Goal: Task Accomplishment & Management: Manage account settings

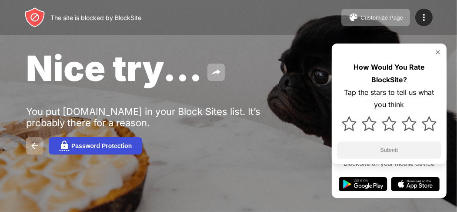
click at [83, 146] on div "Password Protection" at bounding box center [101, 145] width 60 height 7
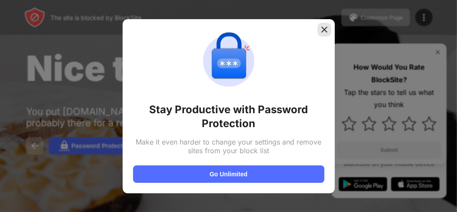
click at [322, 26] on img at bounding box center [324, 29] width 9 height 9
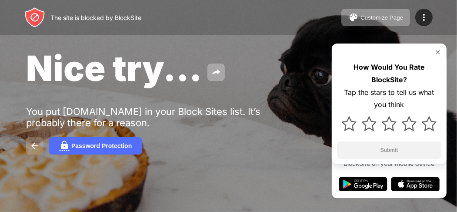
click at [37, 146] on img at bounding box center [35, 145] width 10 height 10
click at [34, 142] on img at bounding box center [35, 145] width 10 height 10
click at [30, 144] on img at bounding box center [35, 145] width 10 height 10
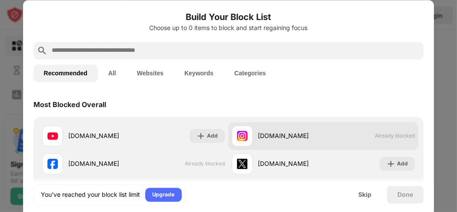
click at [389, 139] on span "Already blocked" at bounding box center [395, 136] width 40 height 7
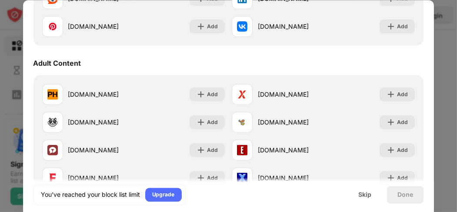
scroll to position [366, 0]
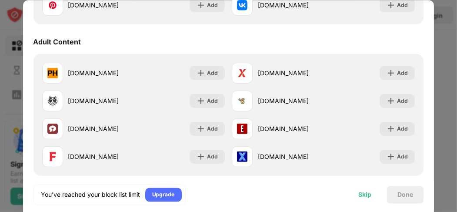
click at [363, 192] on div "Skip" at bounding box center [364, 194] width 13 height 7
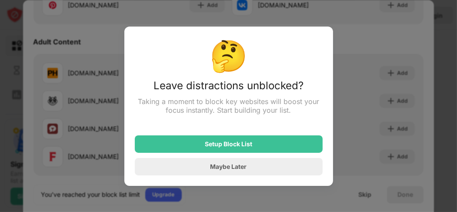
click at [394, 126] on div at bounding box center [228, 106] width 457 height 212
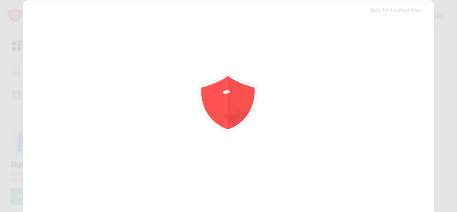
scroll to position [0, 0]
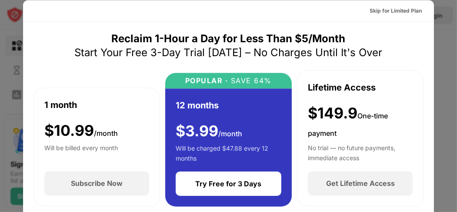
click at [401, 11] on div "Skip for Limited Plan" at bounding box center [395, 10] width 52 height 9
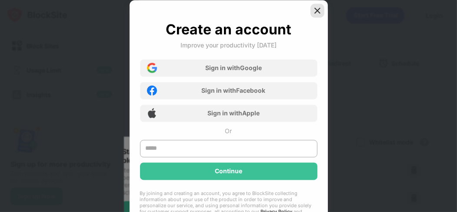
click at [316, 11] on img at bounding box center [317, 10] width 9 height 9
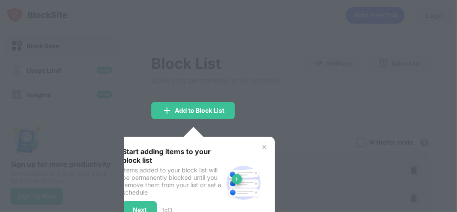
click at [266, 76] on div at bounding box center [228, 106] width 457 height 212
click at [262, 146] on img at bounding box center [264, 146] width 7 height 7
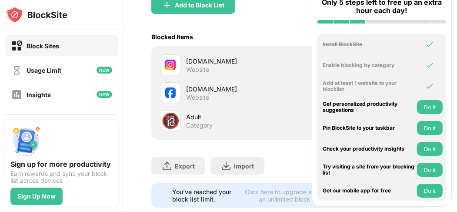
scroll to position [129, 0]
